Goal: Task Accomplishment & Management: Complete application form

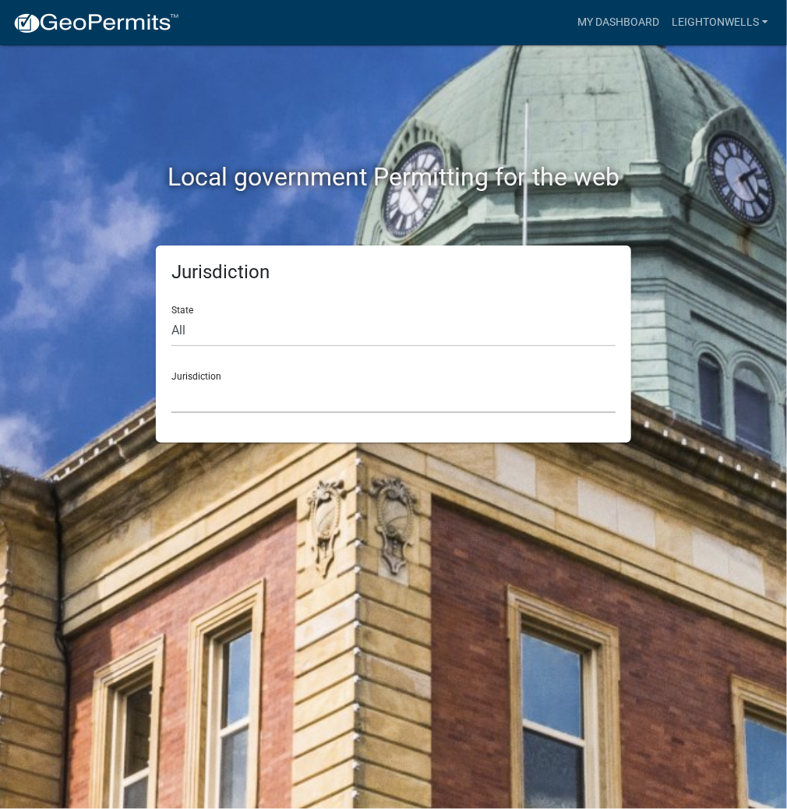
click at [284, 394] on select "[GEOGRAPHIC_DATA], [US_STATE] [GEOGRAPHIC_DATA], [US_STATE][PERSON_NAME][GEOGRA…" at bounding box center [393, 397] width 444 height 32
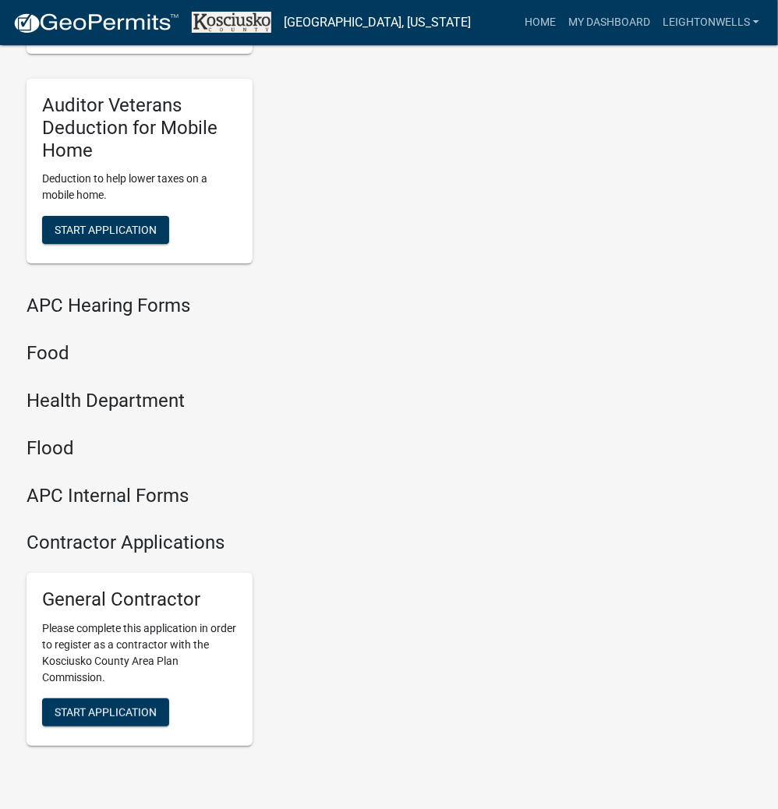
scroll to position [1874, 0]
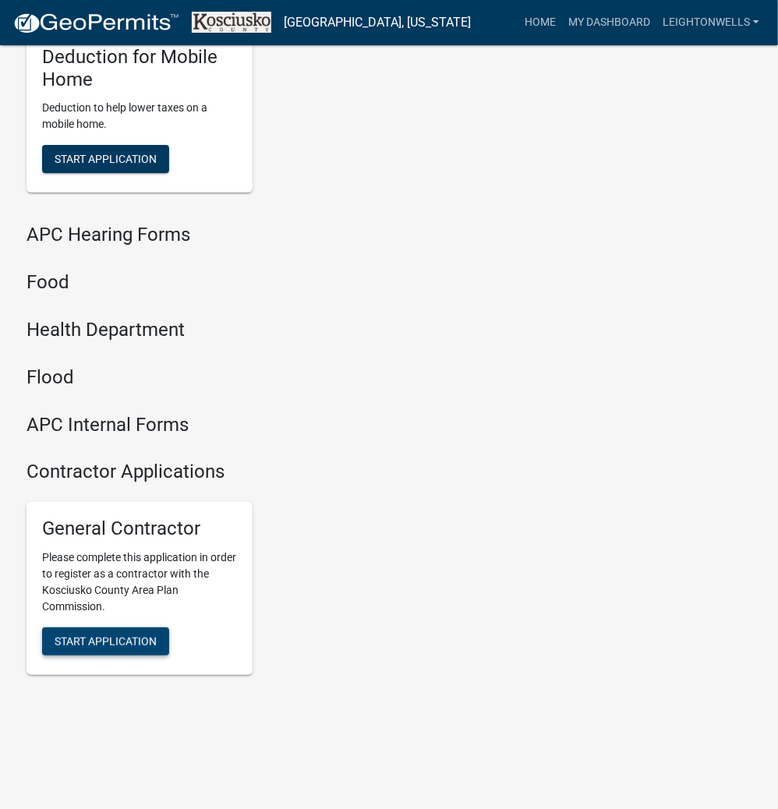
drag, startPoint x: 143, startPoint y: 634, endPoint x: 170, endPoint y: 632, distance: 26.6
click at [143, 635] on span "Start Application" at bounding box center [106, 641] width 102 height 12
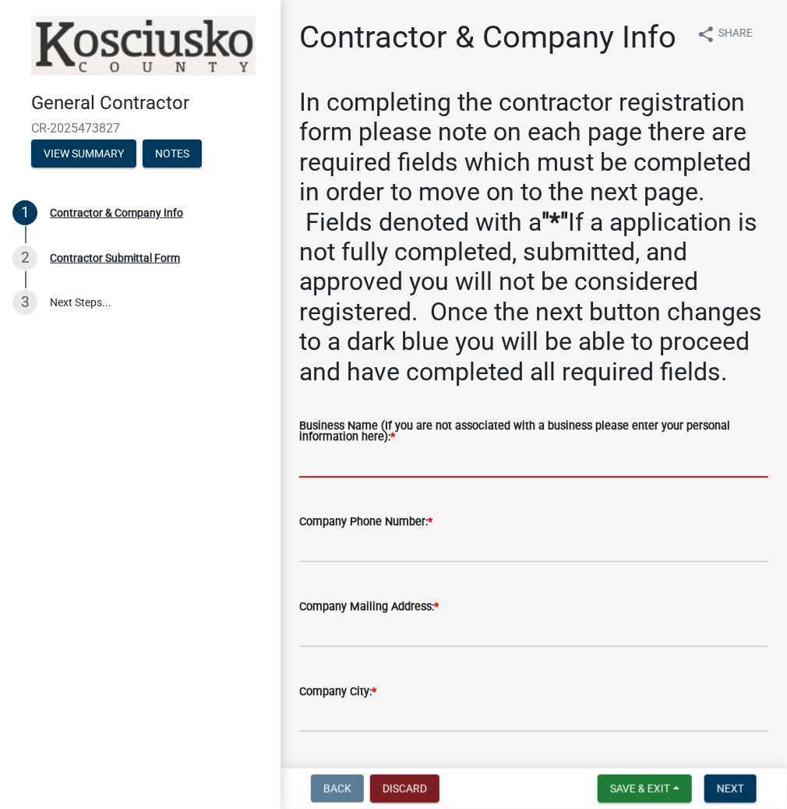
click at [337, 478] on input "Business Name (If you are not associated with a business please enter your pers…" at bounding box center [533, 462] width 469 height 32
paste input "LEIGHTONWELLS"
click at [358, 478] on input "LEIGHTONWELLS" at bounding box center [533, 462] width 469 height 32
type input "[PERSON_NAME]"
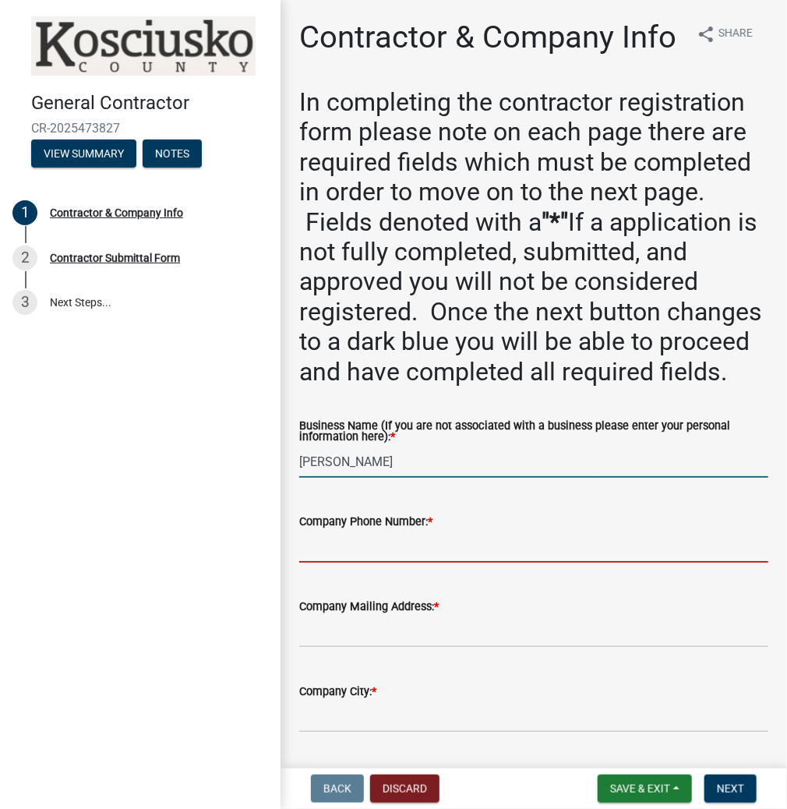
drag, startPoint x: 321, startPoint y: 614, endPoint x: 495, endPoint y: 594, distance: 175.0
click at [323, 563] on input "Company Phone Number: *" at bounding box center [533, 547] width 469 height 32
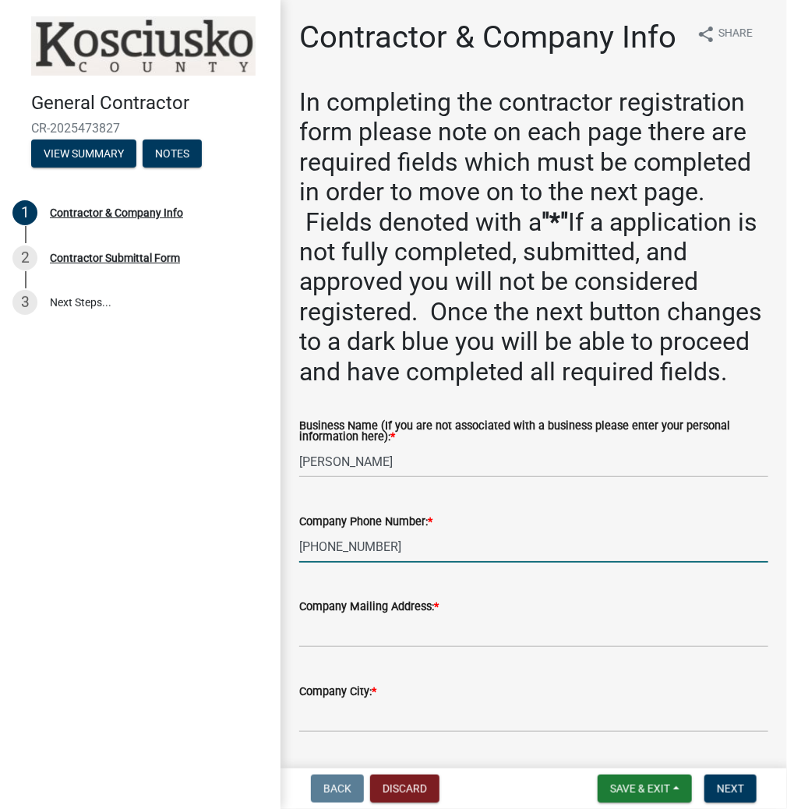
type input "[PHONE_NUMBER]"
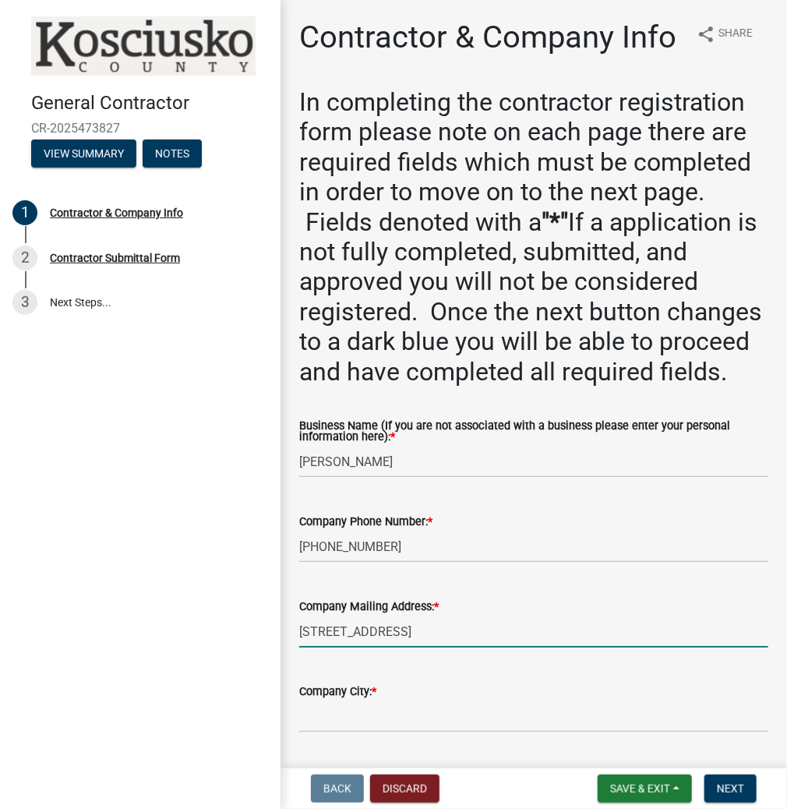
type input "[STREET_ADDRESS]"
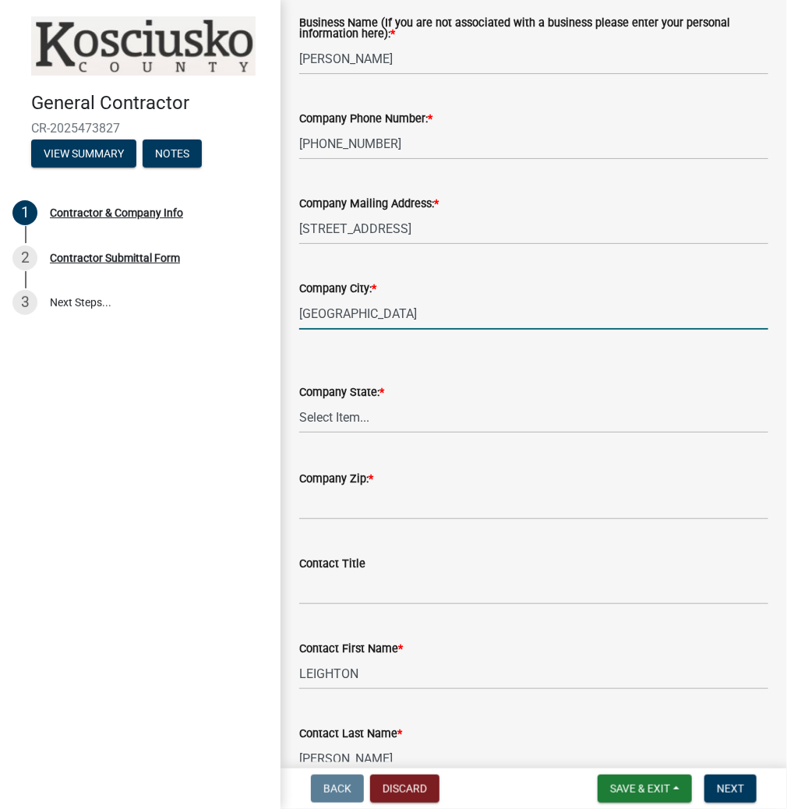
type input "[GEOGRAPHIC_DATA]"
select select "IN"
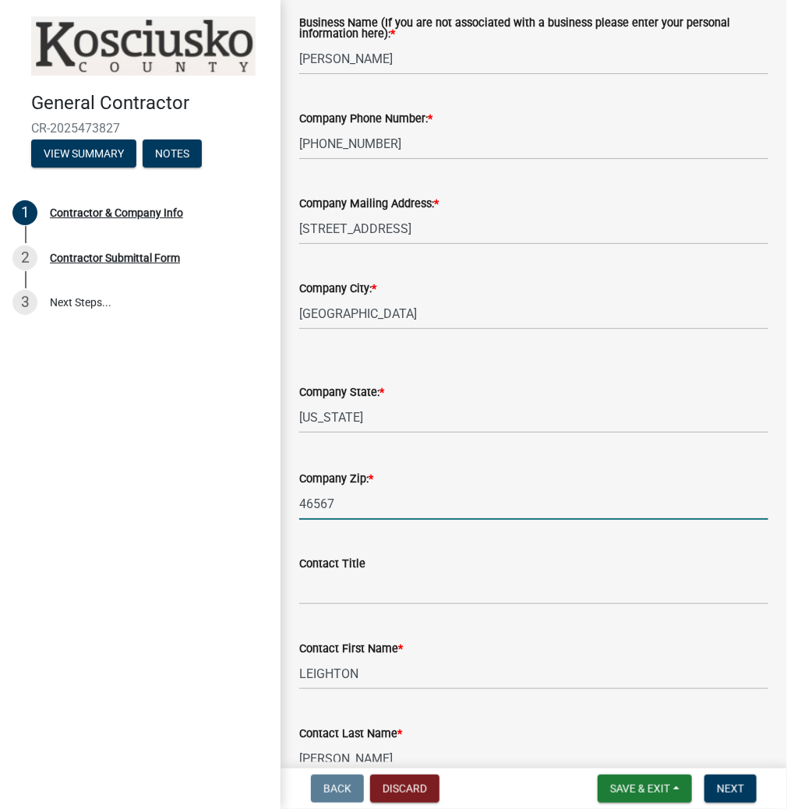
type input "46567"
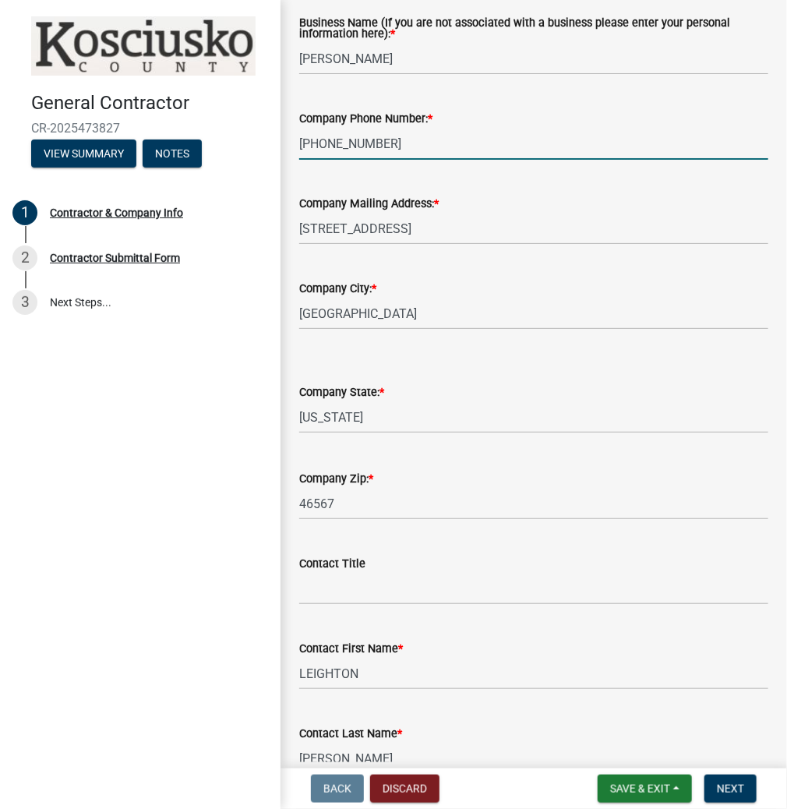
drag, startPoint x: 404, startPoint y: 214, endPoint x: 308, endPoint y: 204, distance: 97.2
click at [308, 160] on input "[PHONE_NUMBER]" at bounding box center [533, 144] width 469 height 32
click at [413, 160] on input "[PHONE_NUMBER]" at bounding box center [533, 144] width 469 height 32
drag, startPoint x: 412, startPoint y: 209, endPoint x: 304, endPoint y: 207, distance: 108.3
click at [304, 160] on input "[PHONE_NUMBER]" at bounding box center [533, 144] width 469 height 32
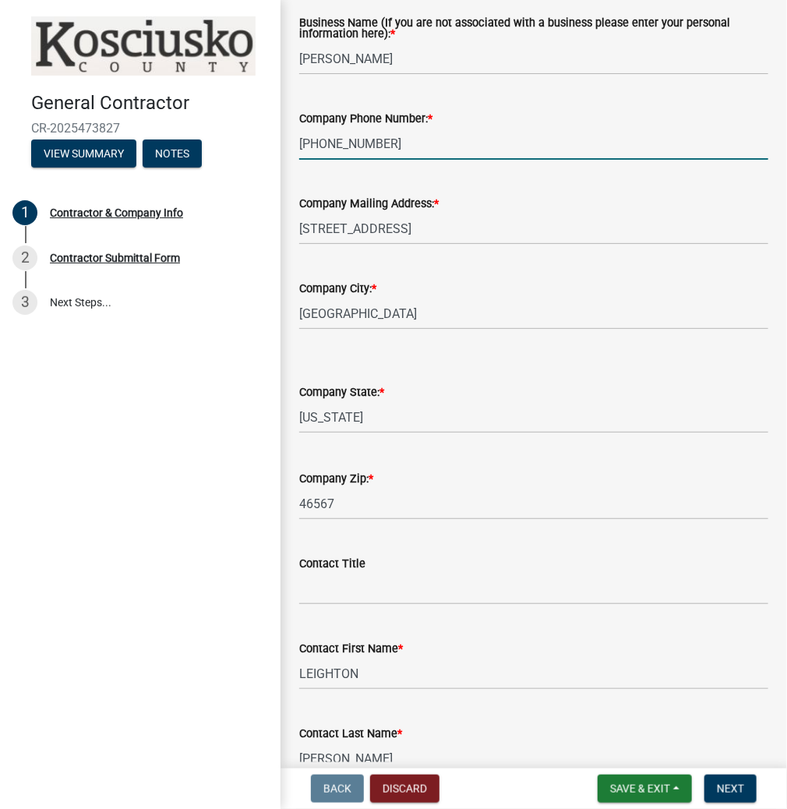
click at [777, 692] on div "Contractor & Company Info share Share In completing the contractor registration…" at bounding box center [534, 643] width 507 height 2055
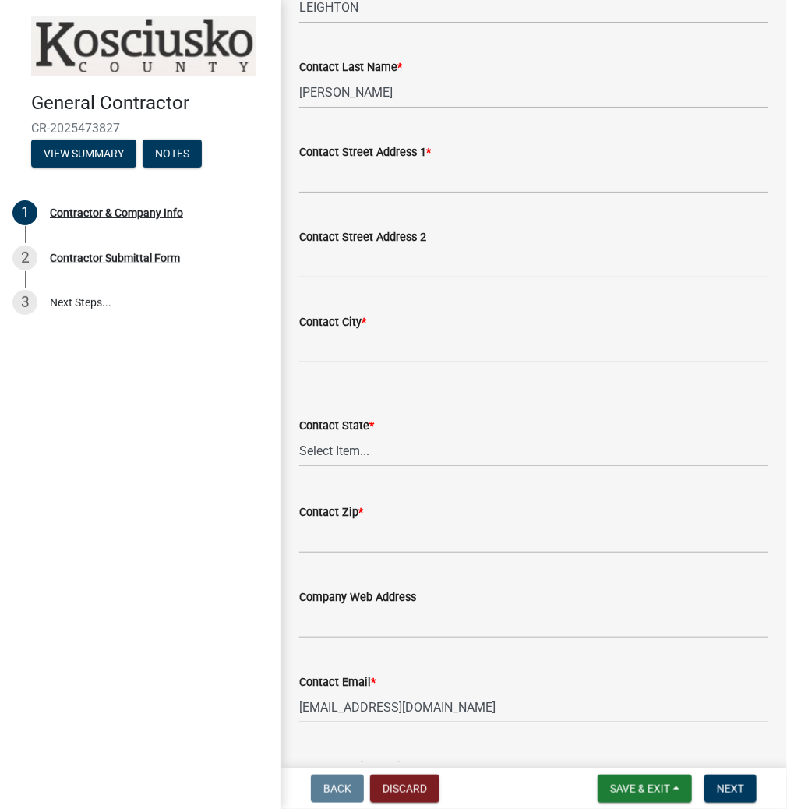
scroll to position [1426, 0]
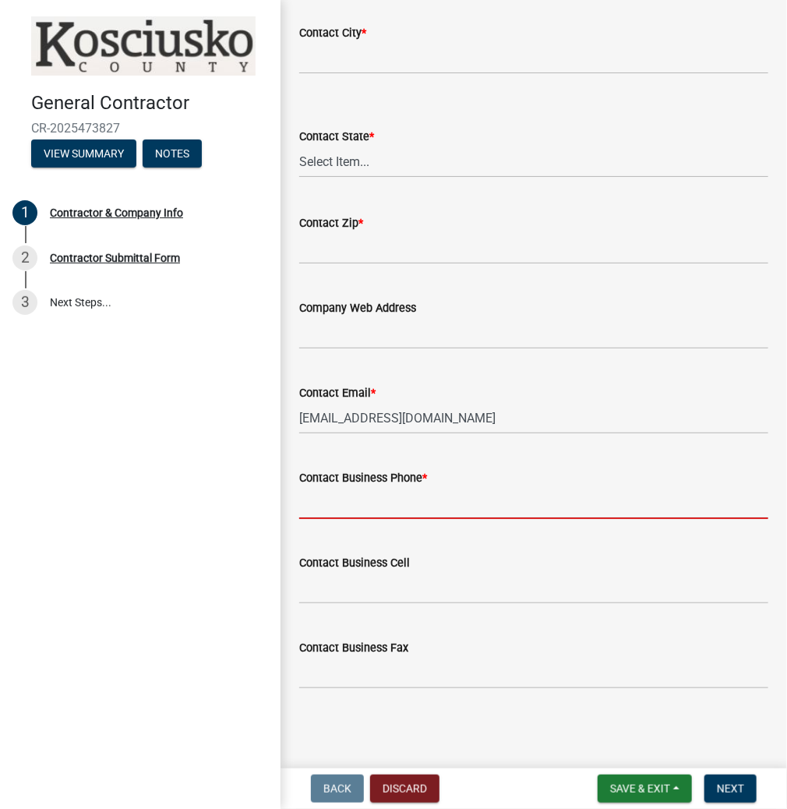
click at [383, 496] on input "Contact Business Phone *" at bounding box center [533, 503] width 469 height 32
paste input "[PHONE_NUMBER]"
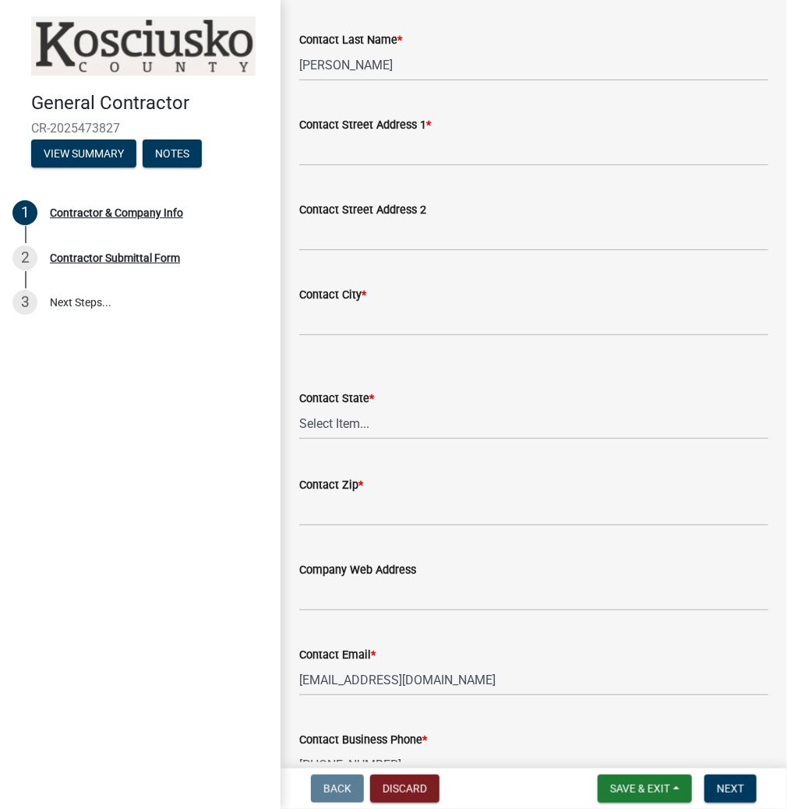
scroll to position [1052, 0]
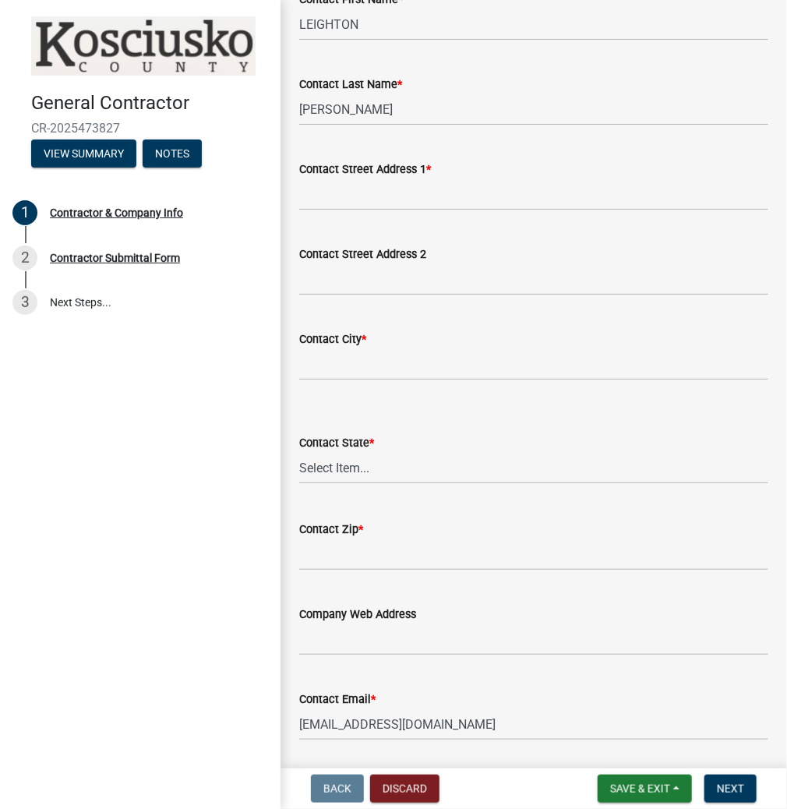
type input "[PHONE_NUMBER]"
click at [344, 210] on input "Contact Street Address 1 *" at bounding box center [533, 194] width 469 height 32
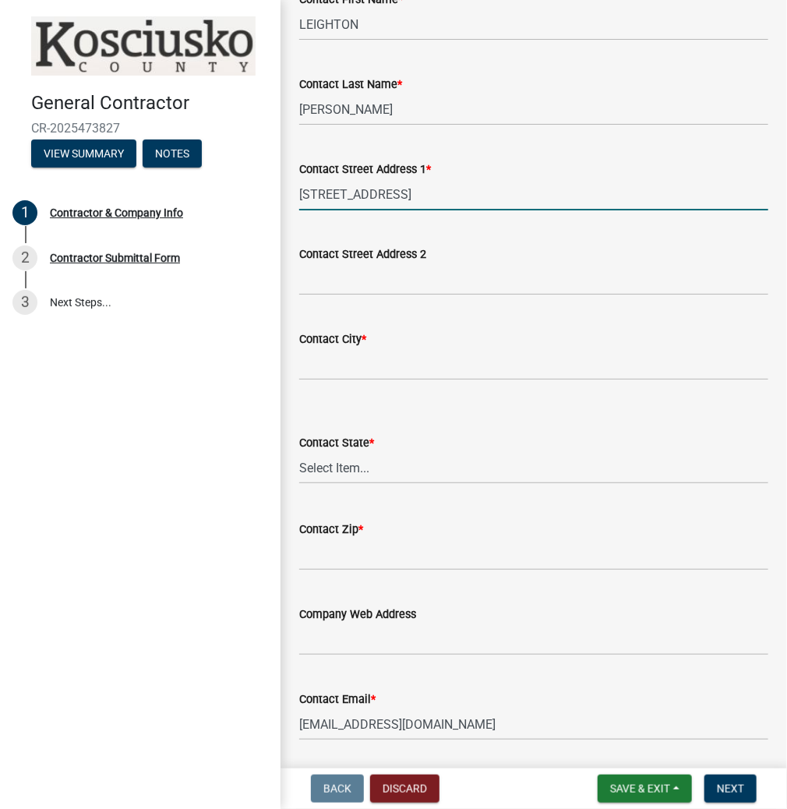
type input "[STREET_ADDRESS]"
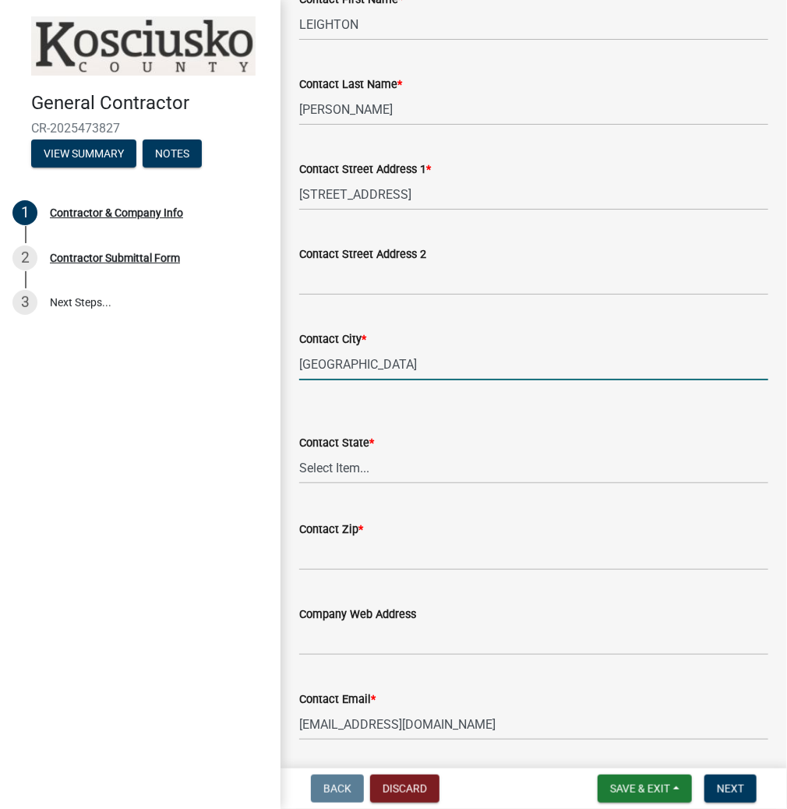
type input "[GEOGRAPHIC_DATA]"
select select "IN"
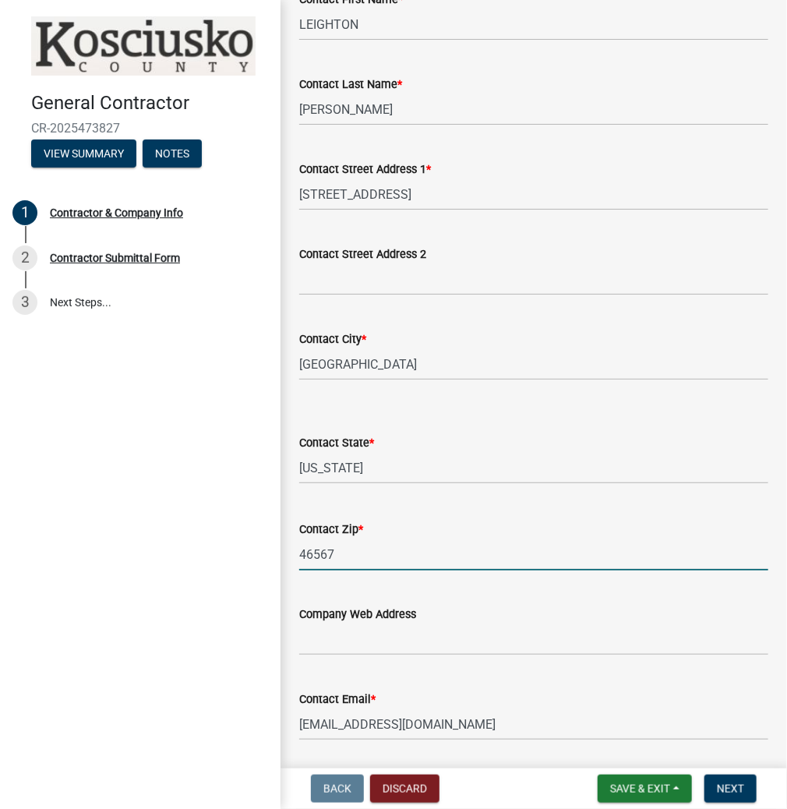
type input "46567"
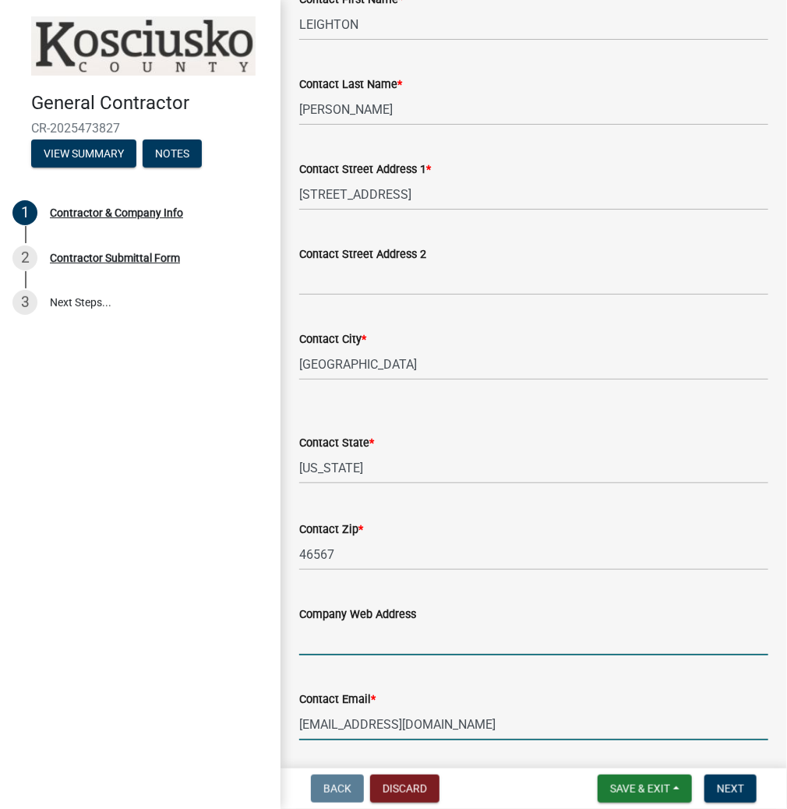
scroll to position [1426, 0]
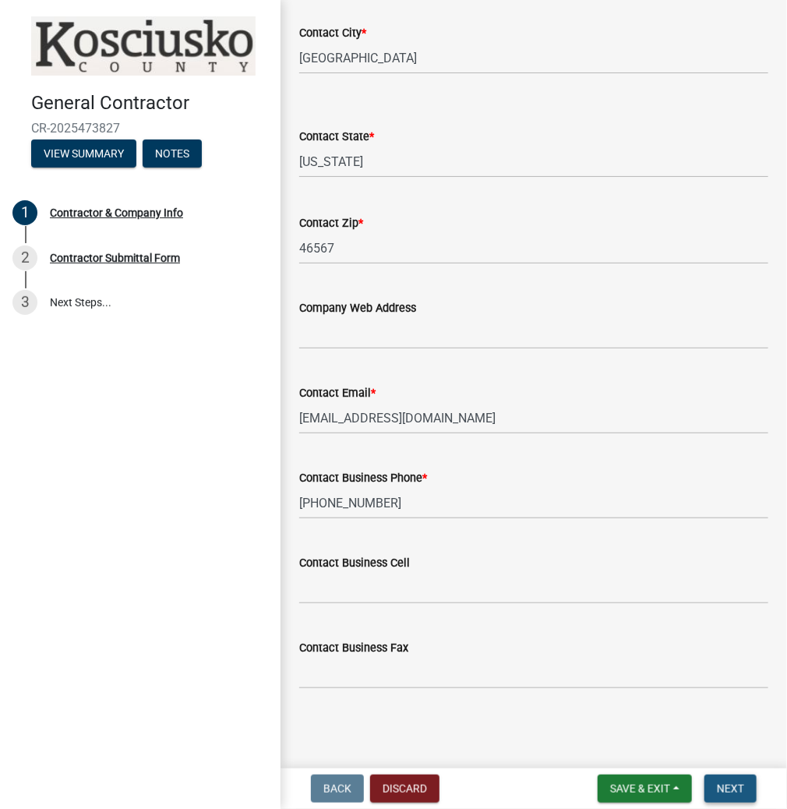
click at [737, 779] on button "Next" at bounding box center [731, 789] width 52 height 28
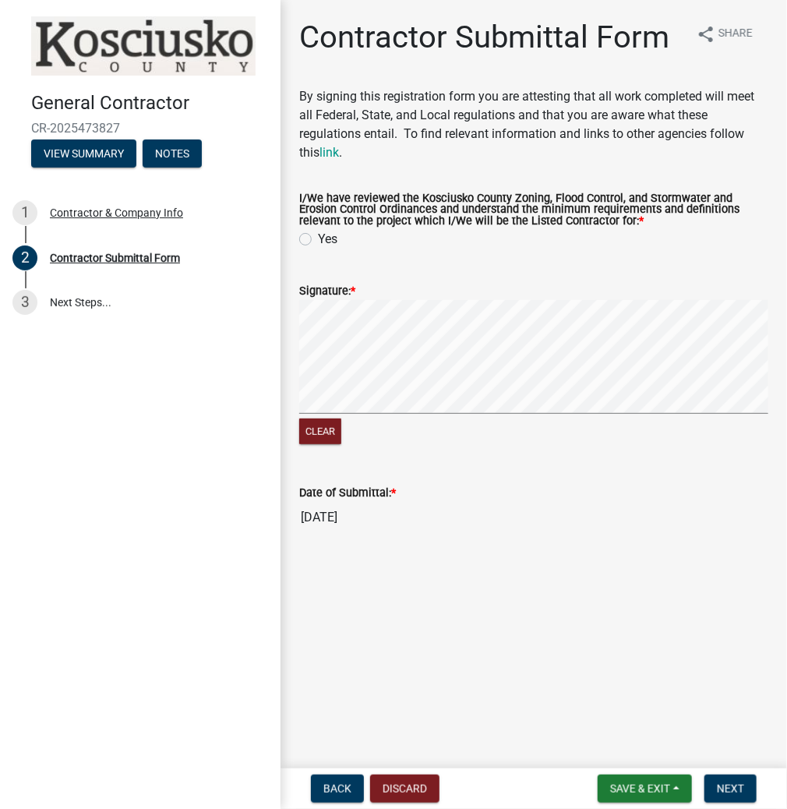
click at [318, 238] on label "Yes" at bounding box center [327, 239] width 19 height 19
click at [318, 238] on input "Yes" at bounding box center [323, 235] width 10 height 10
radio input "true"
click at [733, 788] on span "Next" at bounding box center [730, 788] width 27 height 12
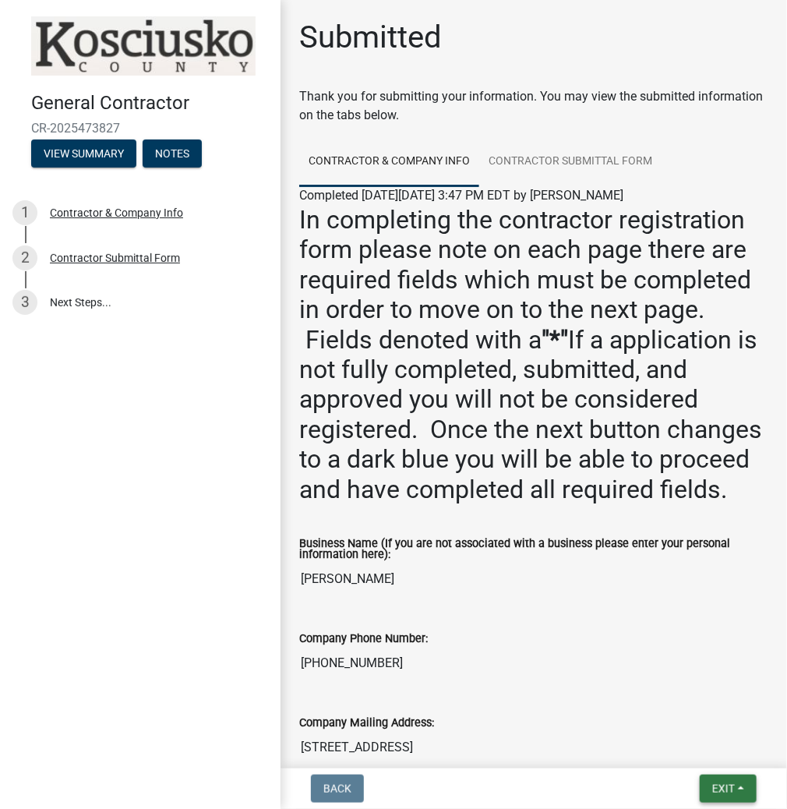
click at [744, 783] on button "Exit" at bounding box center [728, 789] width 57 height 28
click at [701, 729] on button "Save" at bounding box center [695, 710] width 125 height 37
click at [722, 795] on button "Exit" at bounding box center [728, 789] width 57 height 28
click at [694, 751] on button "Save & Exit" at bounding box center [695, 747] width 125 height 37
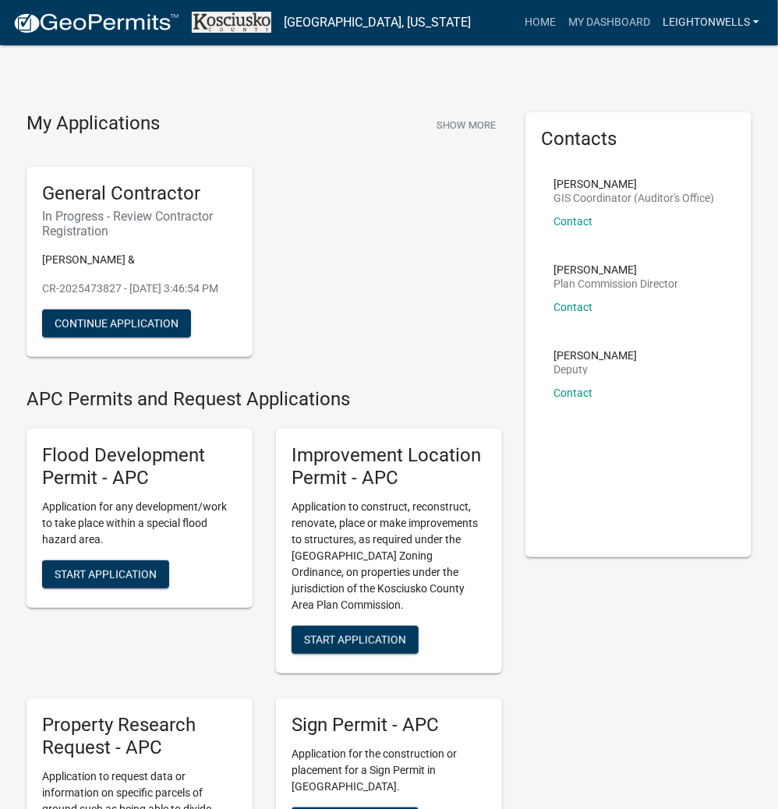
click at [720, 17] on link "LEIGHTONWELLS" at bounding box center [710, 23] width 109 height 30
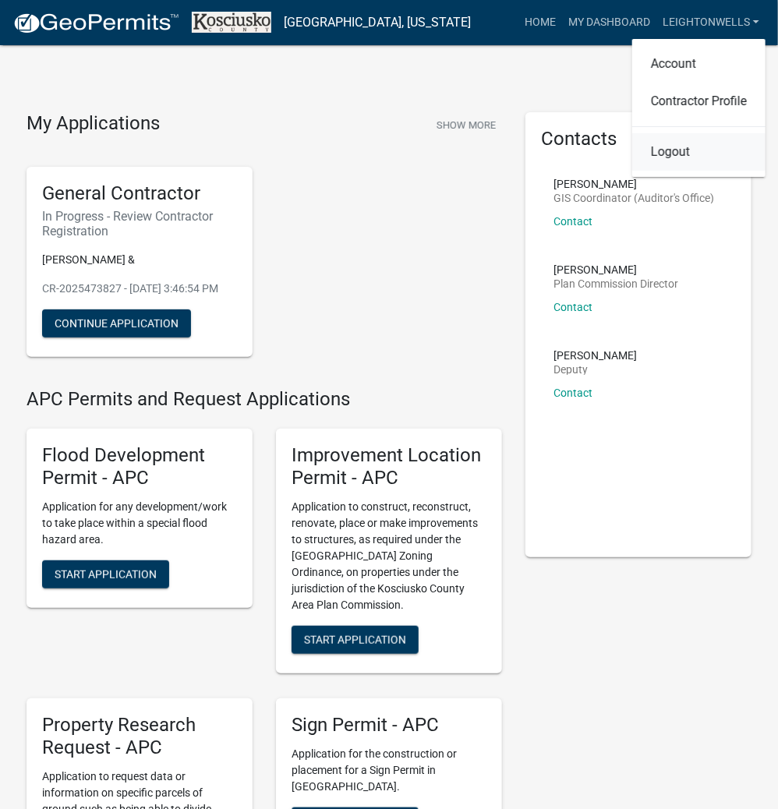
click at [659, 162] on link "Logout" at bounding box center [698, 151] width 133 height 37
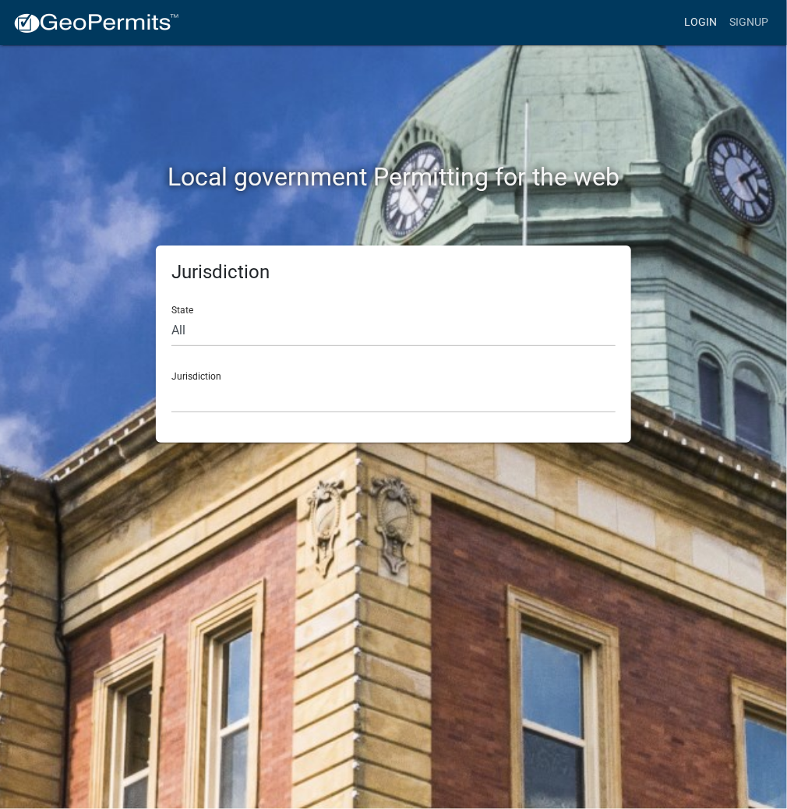
click at [710, 19] on link "Login" at bounding box center [700, 23] width 45 height 30
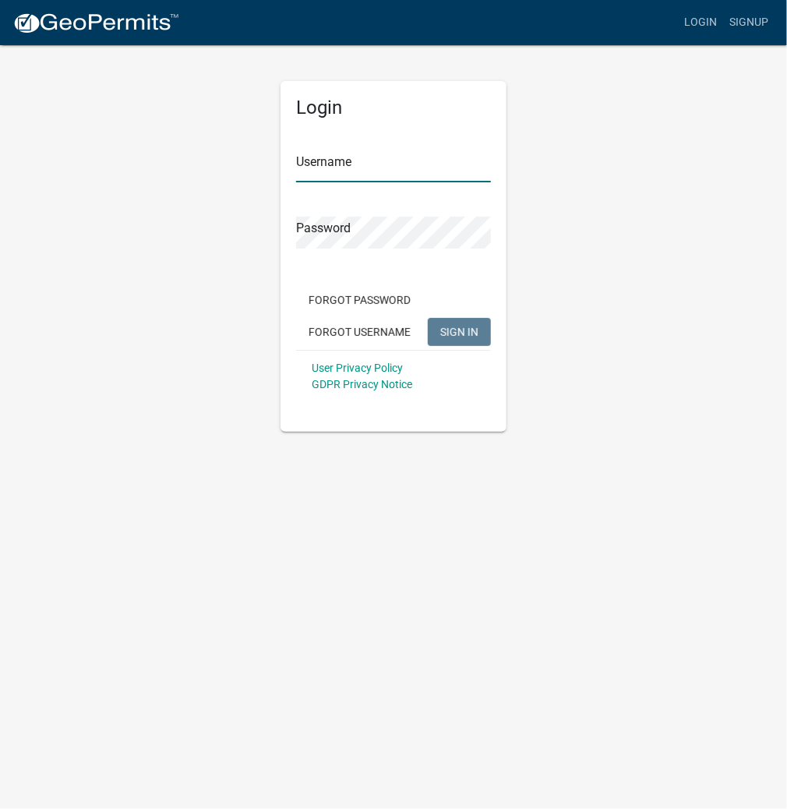
click at [364, 162] on input "Username" at bounding box center [393, 166] width 195 height 32
type input "kosplanning"
click at [428, 318] on button "SIGN IN" at bounding box center [459, 332] width 63 height 28
